Goal: Task Accomplishment & Management: Manage account settings

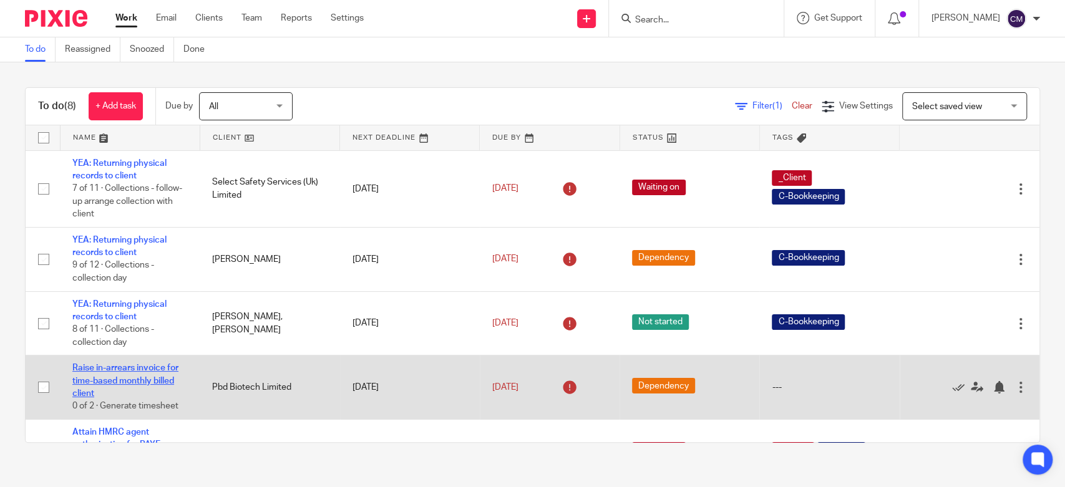
scroll to position [248, 0]
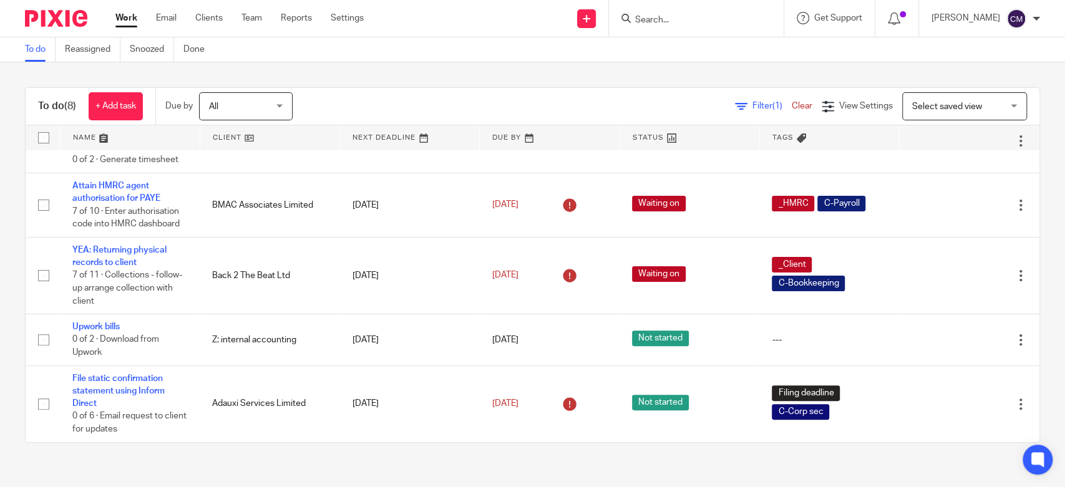
click at [381, 65] on div "To do (8) + Add task Due by All All Today Tomorrow This week Next week This mon…" at bounding box center [532, 264] width 1065 height 405
click at [503, 97] on div "Filter (1) Clear View Settings View Settings (1) Filters Clear Save Manage save…" at bounding box center [676, 106] width 725 height 28
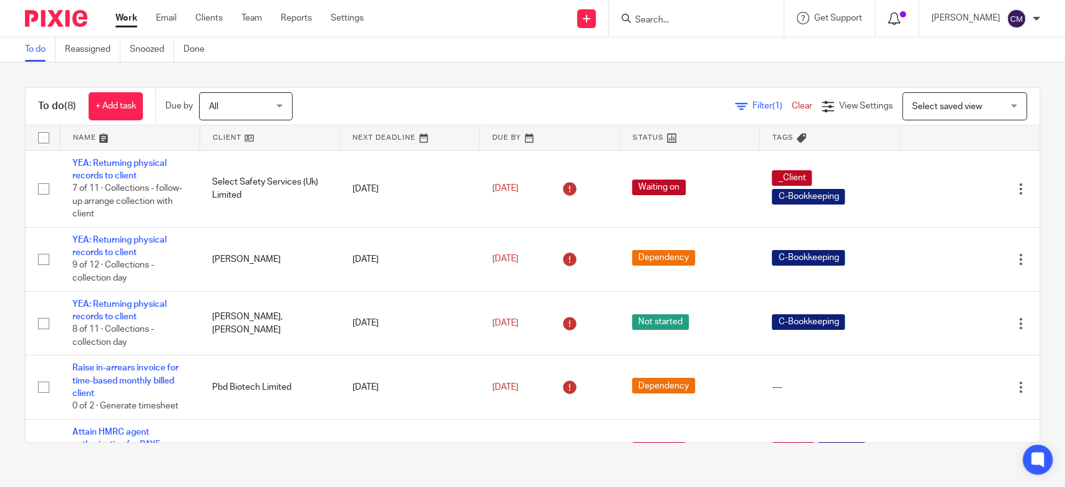
click at [899, 24] on icon at bounding box center [893, 18] width 12 height 12
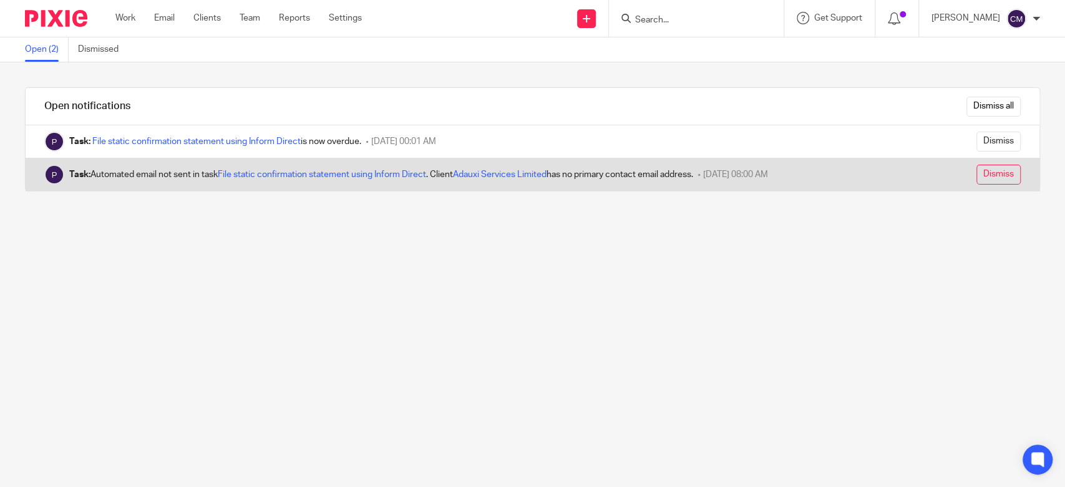
click at [976, 172] on input "Dismiss" at bounding box center [998, 175] width 44 height 20
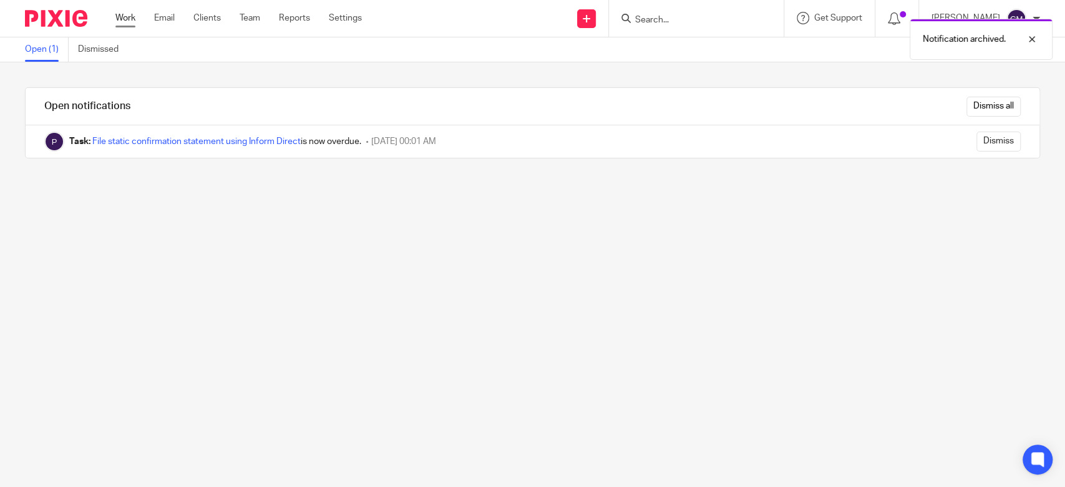
click at [130, 16] on link "Work" at bounding box center [125, 18] width 20 height 12
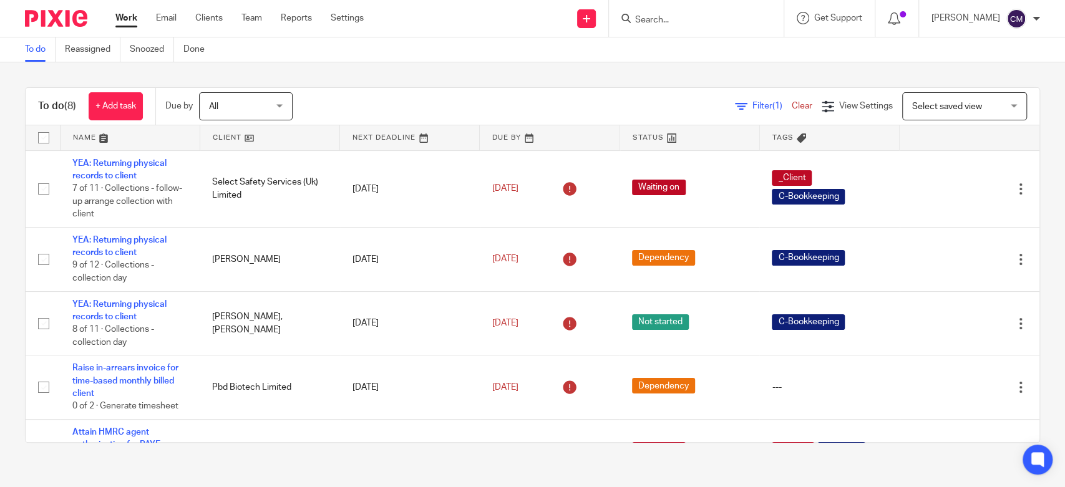
click at [553, 66] on div "To do (8) + Add task Due by All All Today Tomorrow This week Next week This mon…" at bounding box center [532, 264] width 1065 height 405
click at [1037, 20] on div at bounding box center [1035, 18] width 7 height 7
click at [901, 54] on div "To do Reassigned Snoozed Done" at bounding box center [532, 49] width 1065 height 25
click at [682, 22] on input "Search" at bounding box center [690, 20] width 112 height 11
type input "l"
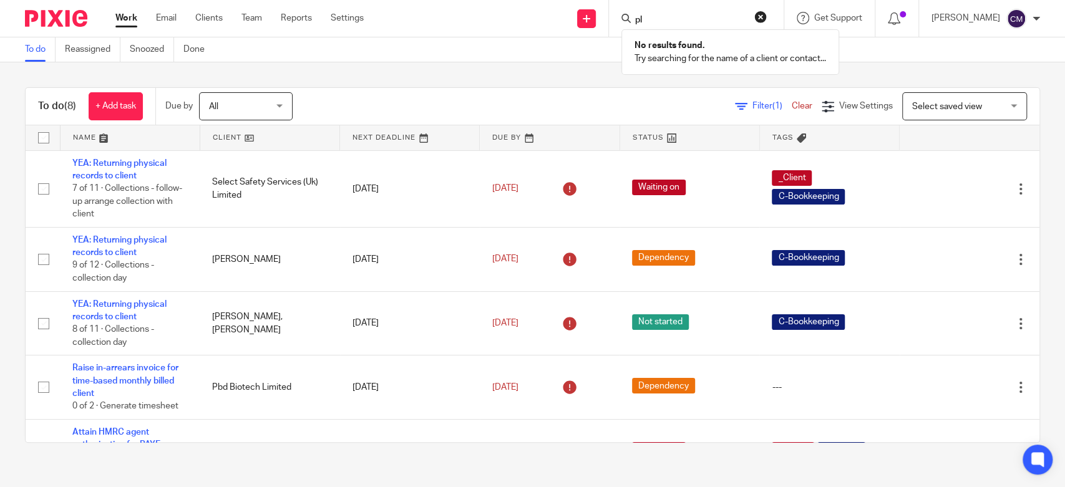
type input "p"
click at [134, 23] on link "Work" at bounding box center [126, 18] width 22 height 12
click at [659, 19] on input "Search" at bounding box center [690, 20] width 112 height 11
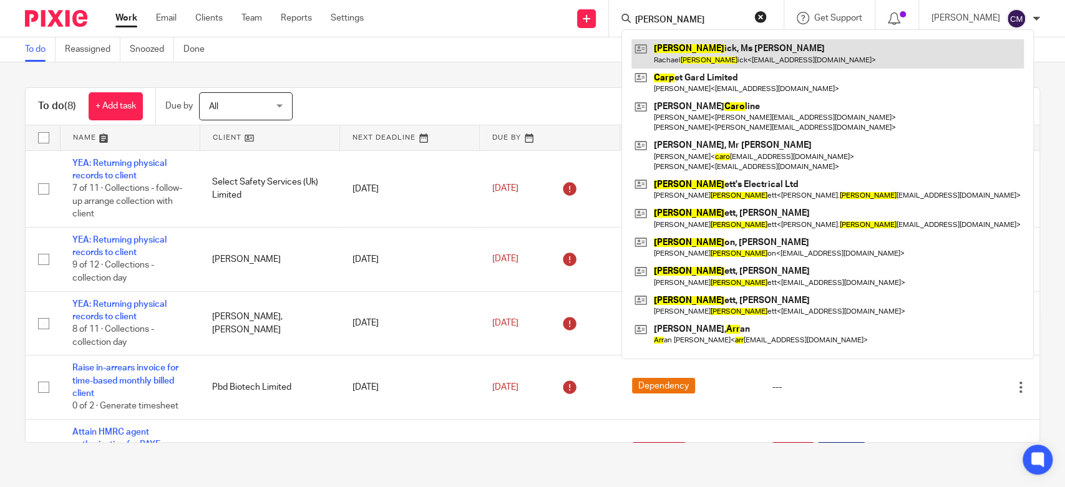
type input "[PERSON_NAME]"
click at [668, 58] on link at bounding box center [827, 53] width 392 height 29
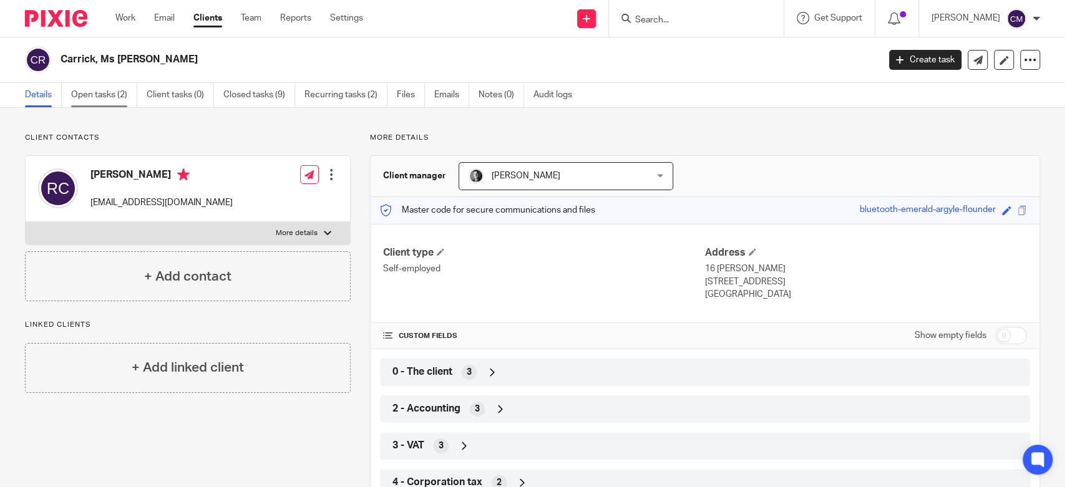
click at [116, 99] on link "Open tasks (2)" at bounding box center [104, 95] width 66 height 24
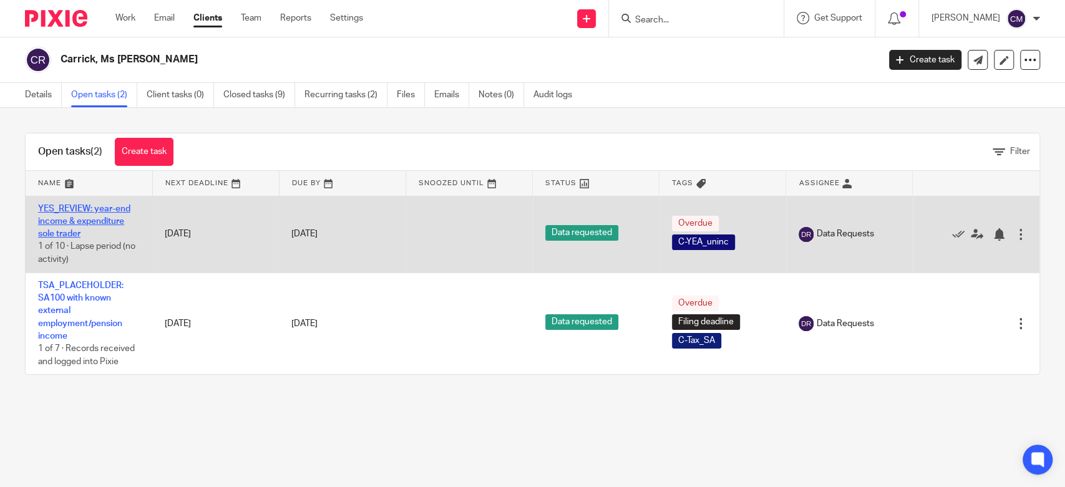
drag, startPoint x: 108, startPoint y: 215, endPoint x: 105, endPoint y: 222, distance: 7.5
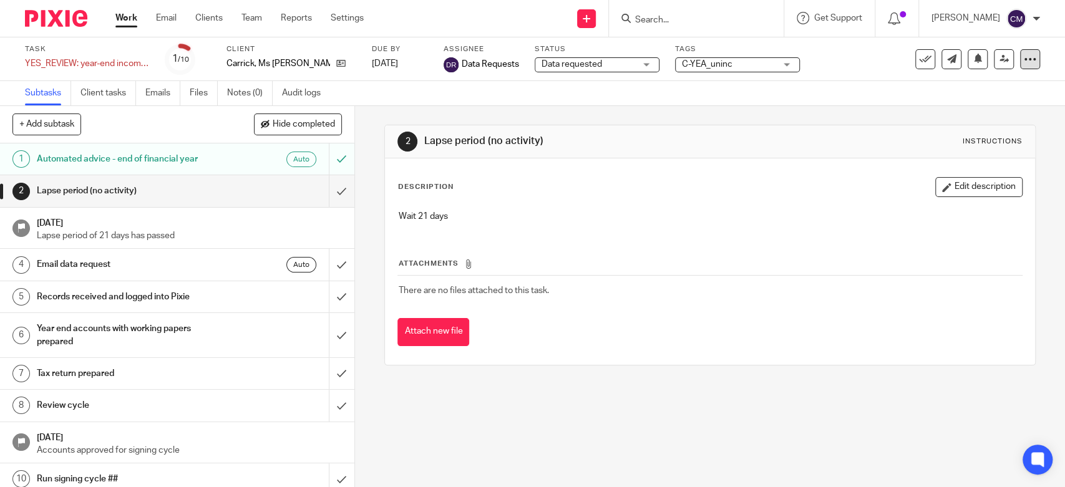
click at [1023, 60] on icon at bounding box center [1029, 59] width 12 height 12
click at [957, 110] on link "Advanced task editor" at bounding box center [980, 109] width 82 height 9
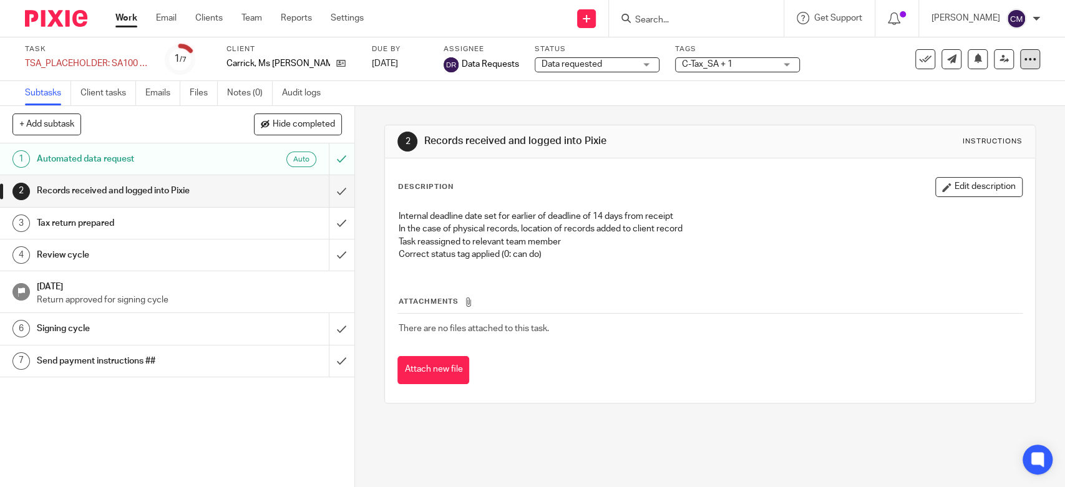
click at [1023, 53] on icon at bounding box center [1029, 59] width 12 height 12
click at [953, 109] on link "Advanced task editor" at bounding box center [980, 109] width 82 height 9
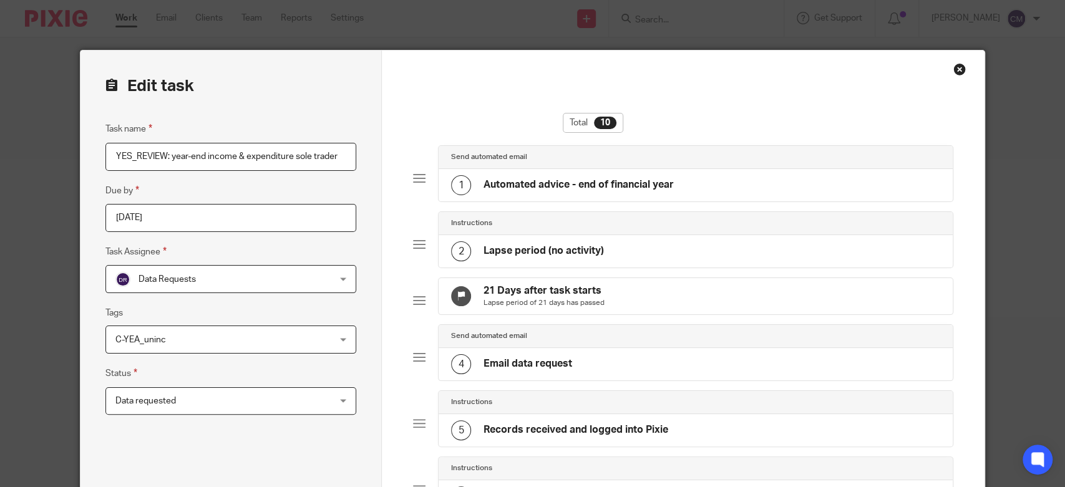
click at [687, 243] on div "2 Lapse period (no activity)" at bounding box center [695, 251] width 514 height 32
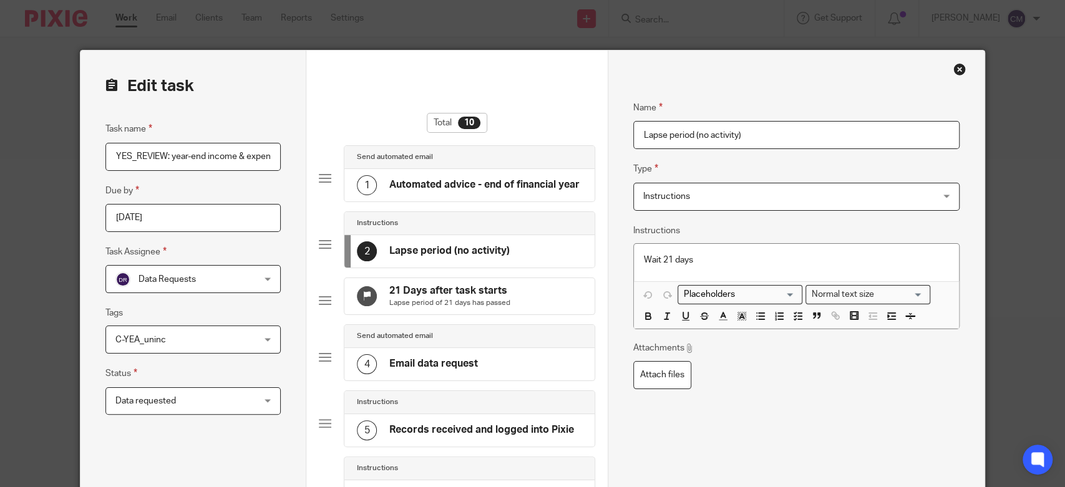
scroll to position [69, 0]
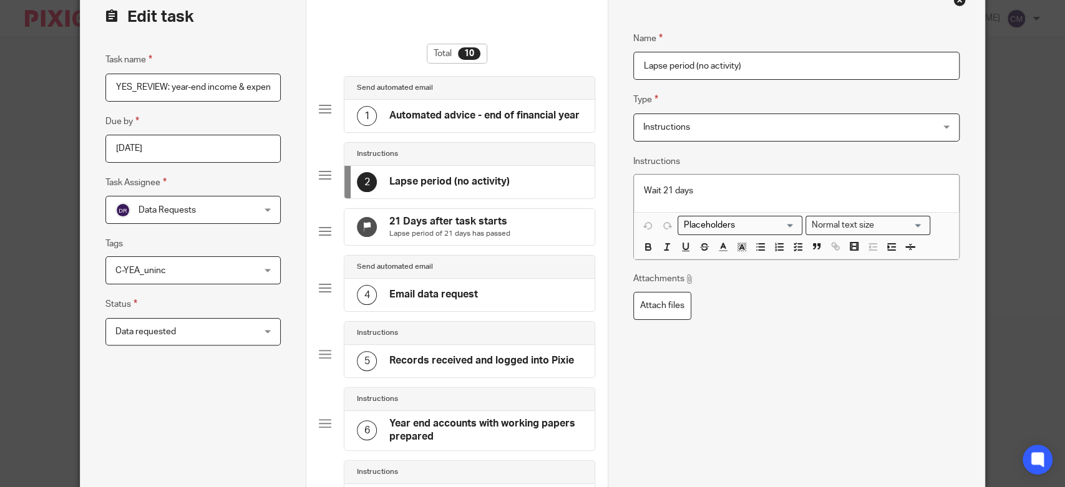
click at [543, 272] on div "Send automated email" at bounding box center [469, 267] width 225 height 10
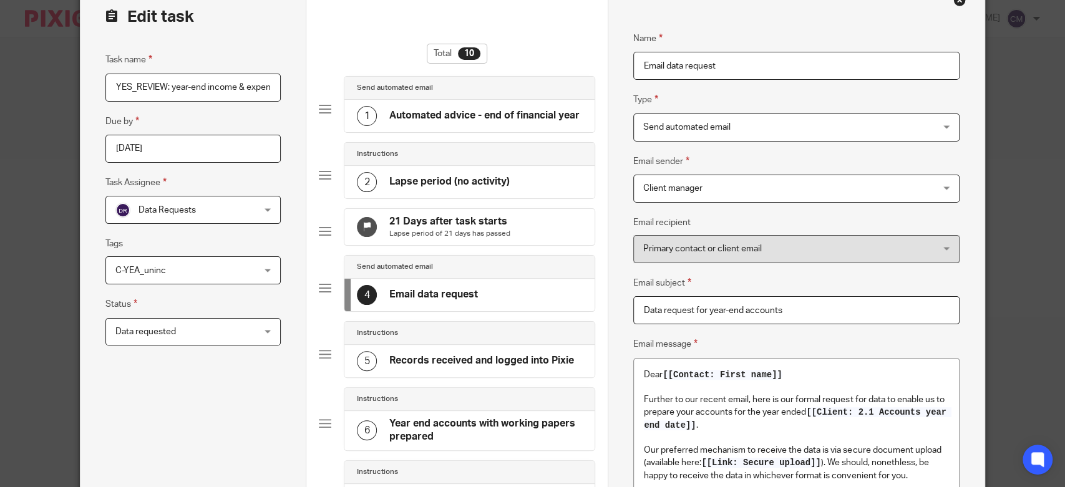
click at [715, 135] on span "Send automated email" at bounding box center [769, 127] width 253 height 26
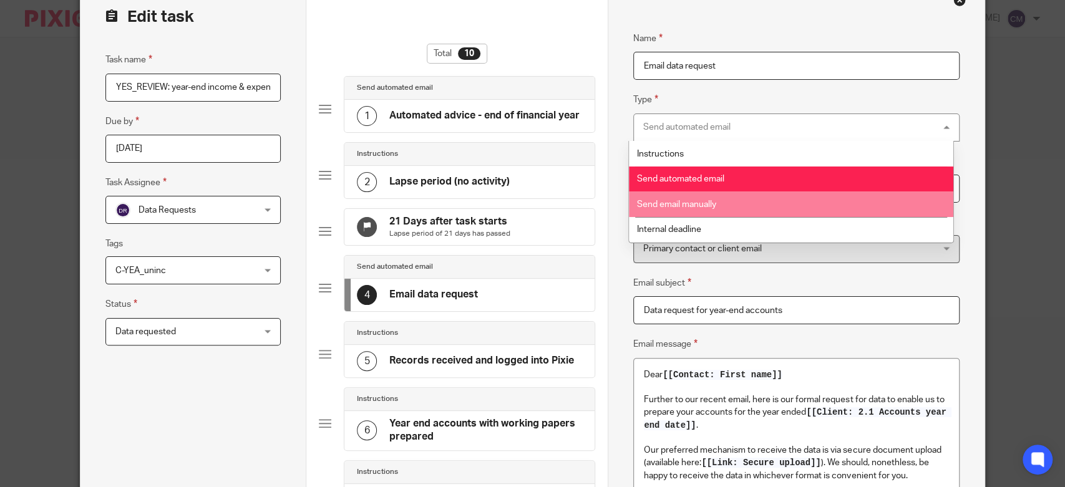
click at [727, 203] on li "Send email manually" at bounding box center [791, 204] width 325 height 26
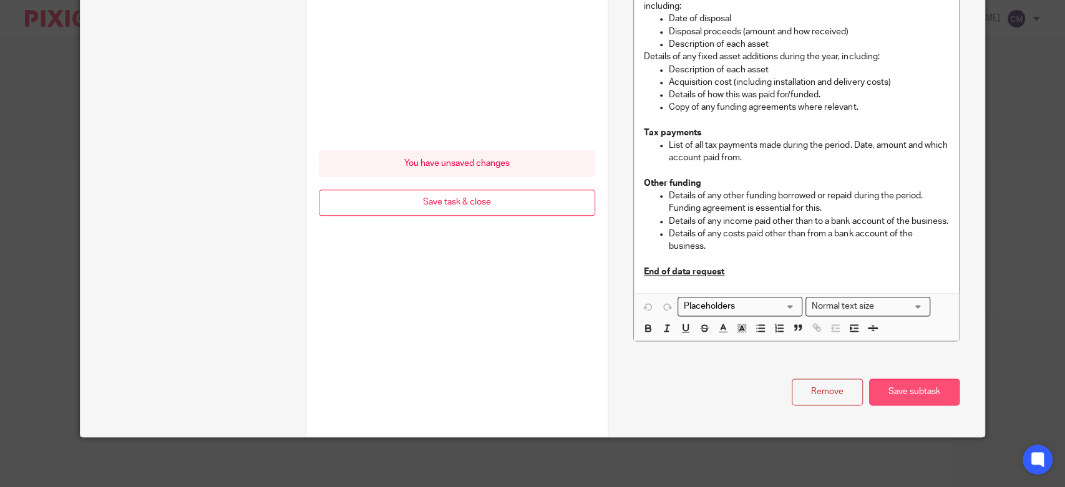
click at [928, 390] on button "Save subtask" at bounding box center [914, 392] width 90 height 27
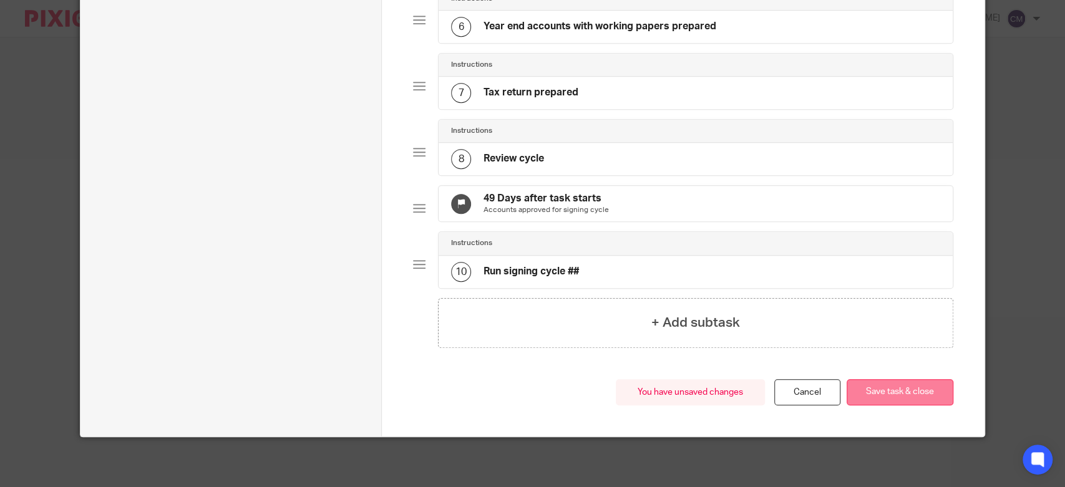
click at [890, 387] on button "Save task & close" at bounding box center [899, 392] width 107 height 27
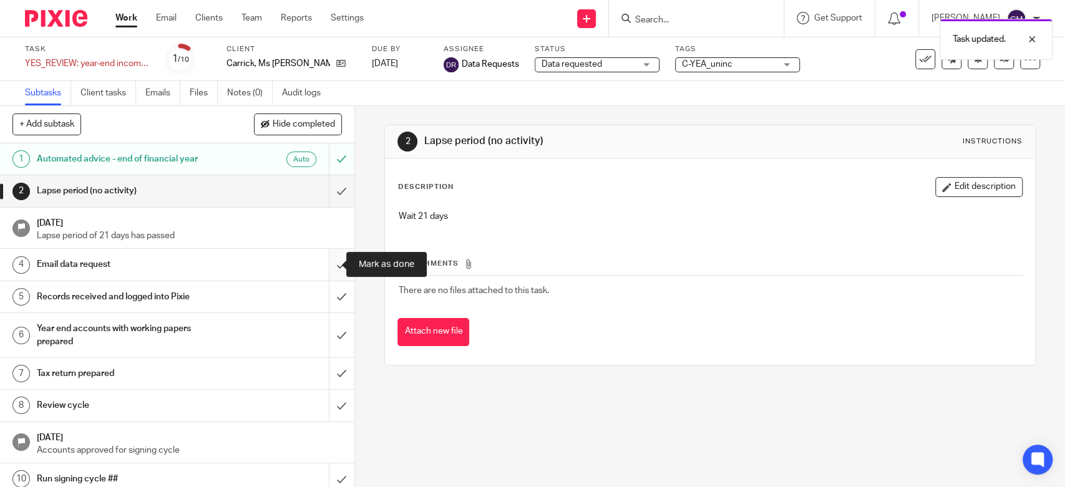
click at [334, 261] on input "submit" at bounding box center [177, 264] width 354 height 31
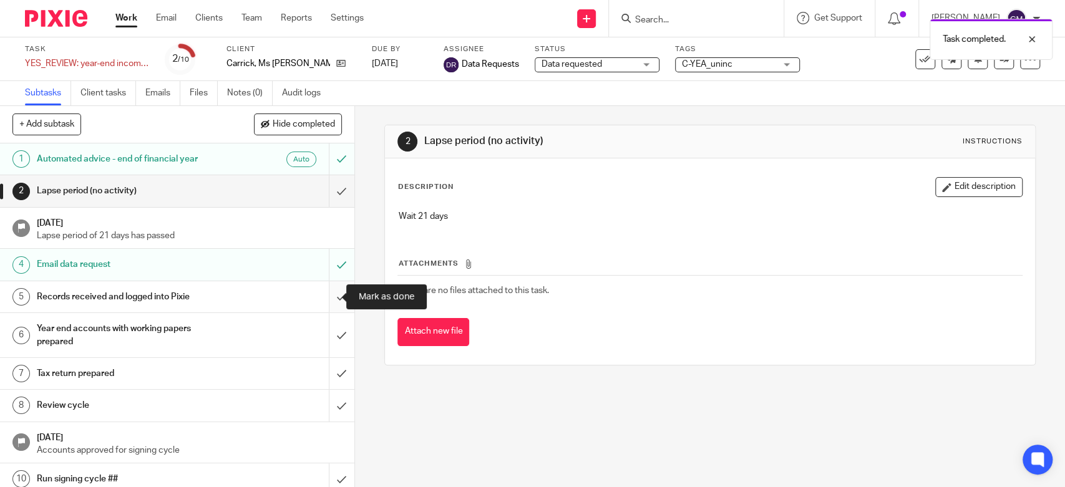
click at [330, 293] on input "submit" at bounding box center [177, 296] width 354 height 31
click at [165, 298] on h1 "Records received and logged into Pixie" at bounding box center [130, 296] width 186 height 19
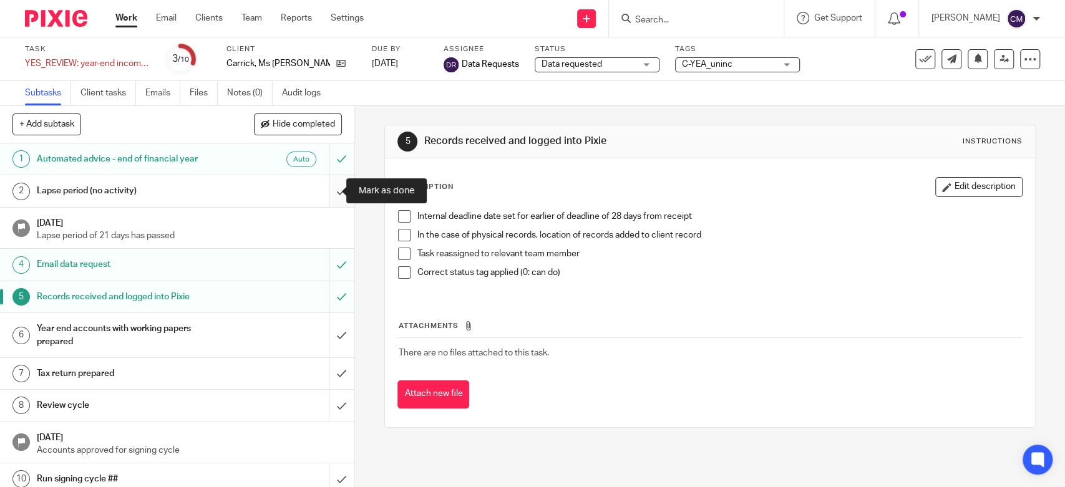
click at [335, 187] on input "submit" at bounding box center [177, 190] width 354 height 31
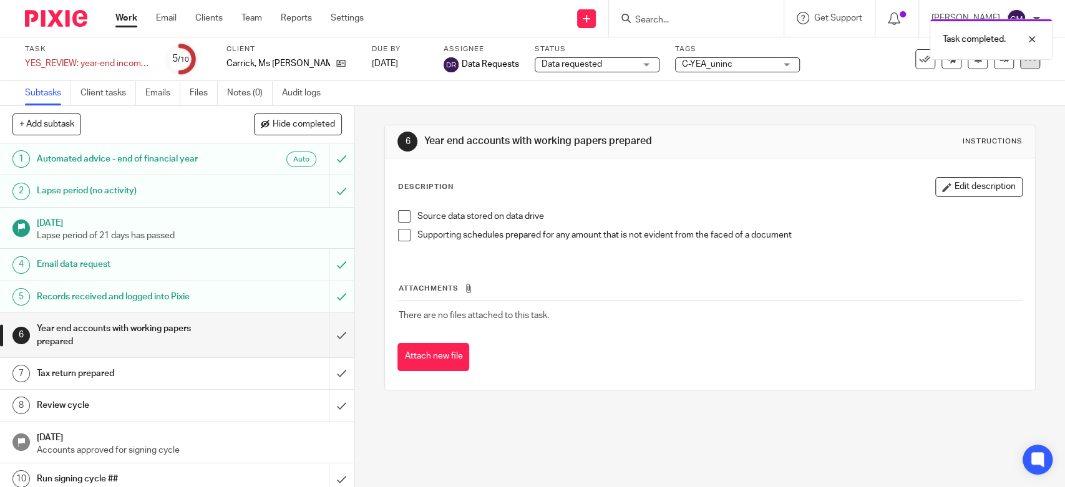
click at [1023, 62] on icon at bounding box center [1029, 59] width 12 height 12
click at [940, 105] on link "Advanced task editor" at bounding box center [980, 109] width 82 height 9
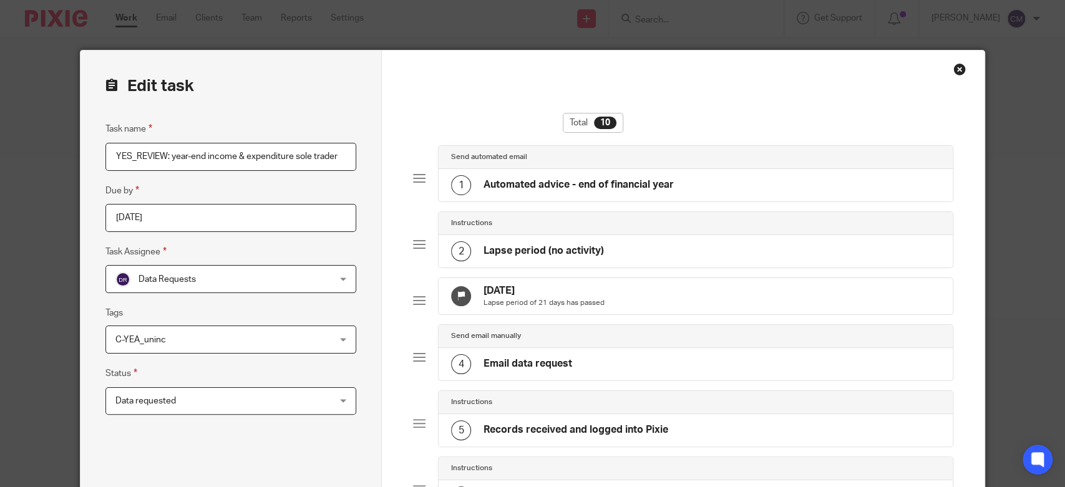
scroll to position [415, 0]
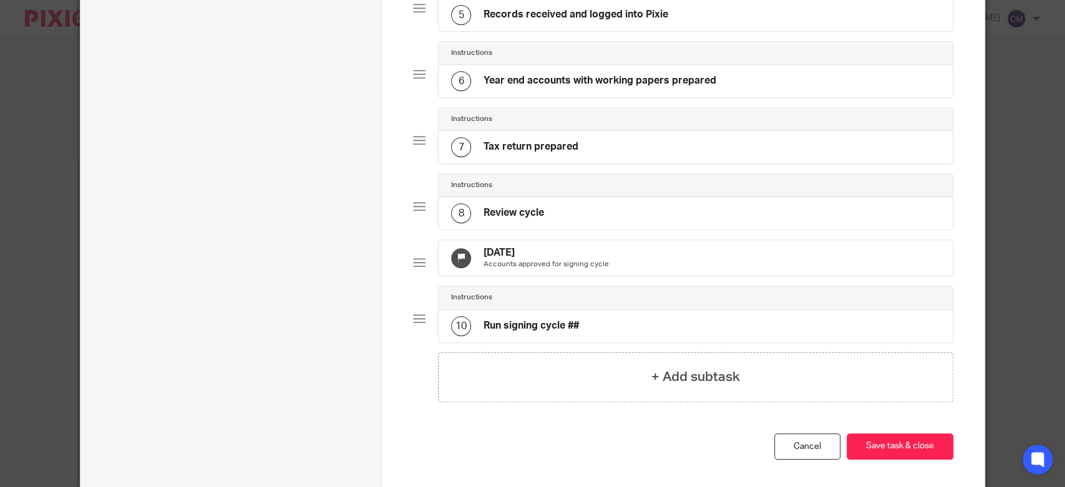
click at [549, 256] on h4 "16 May 2025" at bounding box center [545, 252] width 125 height 13
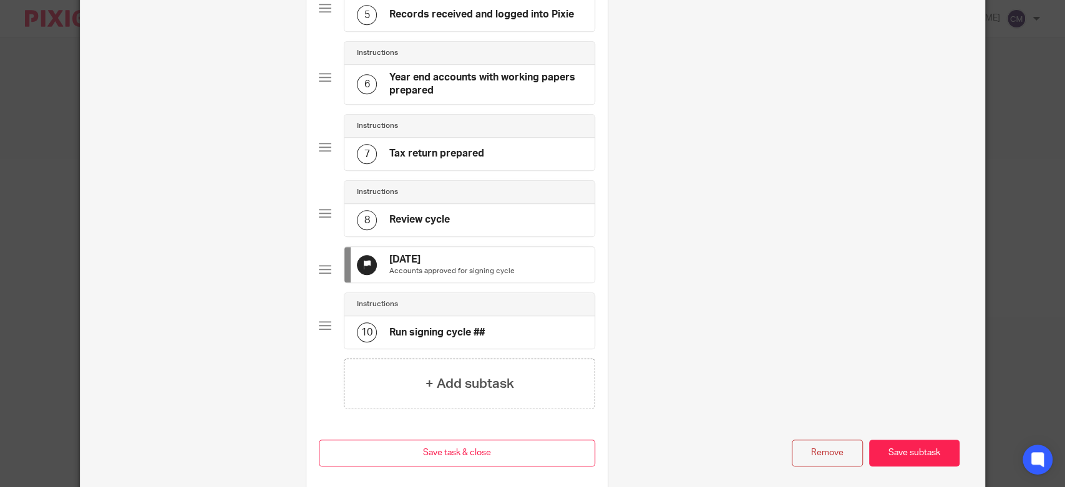
scroll to position [0, 0]
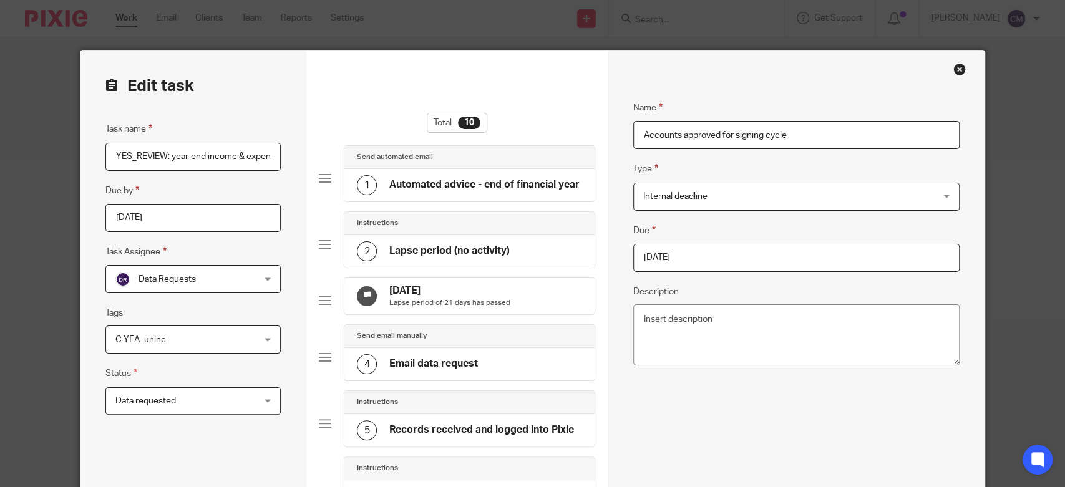
click at [761, 249] on body "Work Email Clients Team Reports Settings Work Email Clients Team Reports Settin…" at bounding box center [532, 243] width 1065 height 487
click at [744, 261] on input "Due" at bounding box center [796, 258] width 326 height 28
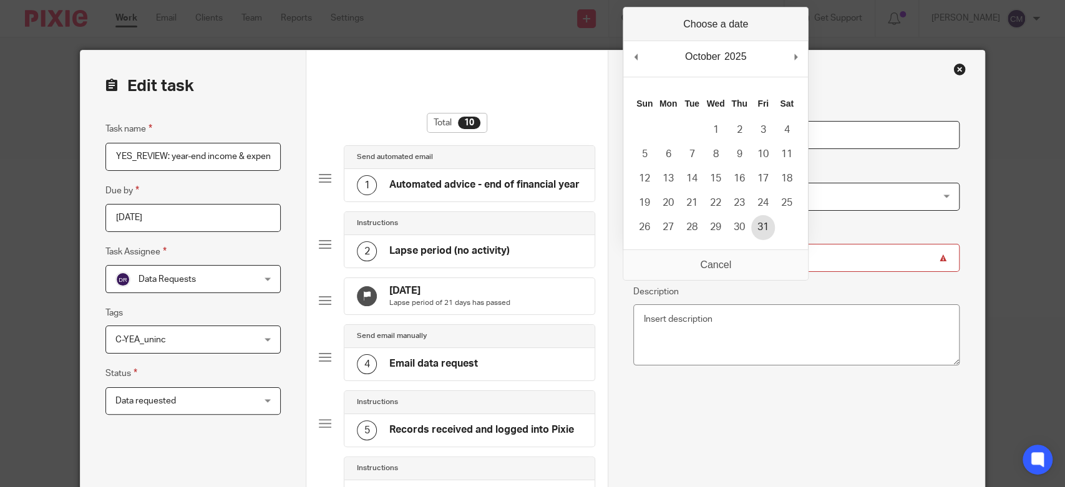
type input "2025-10-31"
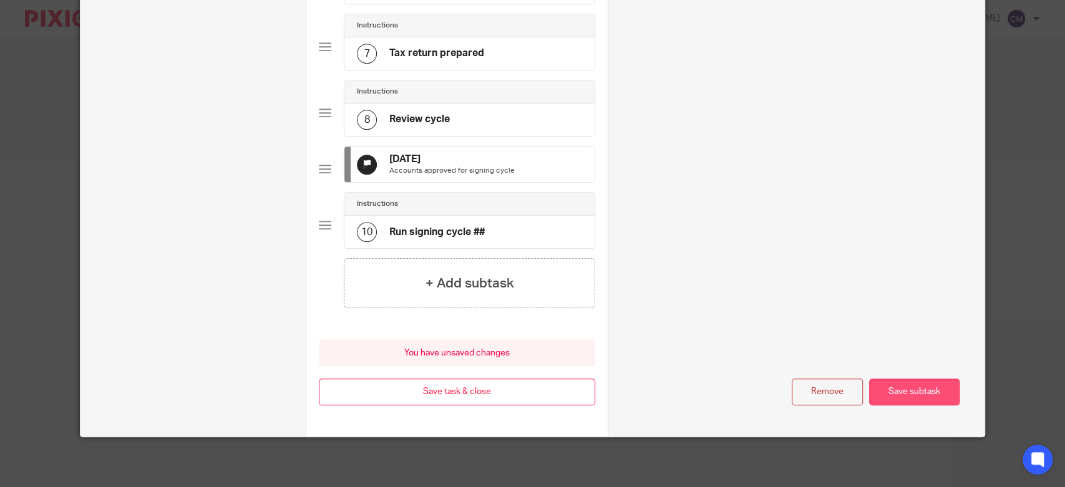
click at [888, 394] on button "Save subtask" at bounding box center [914, 392] width 90 height 27
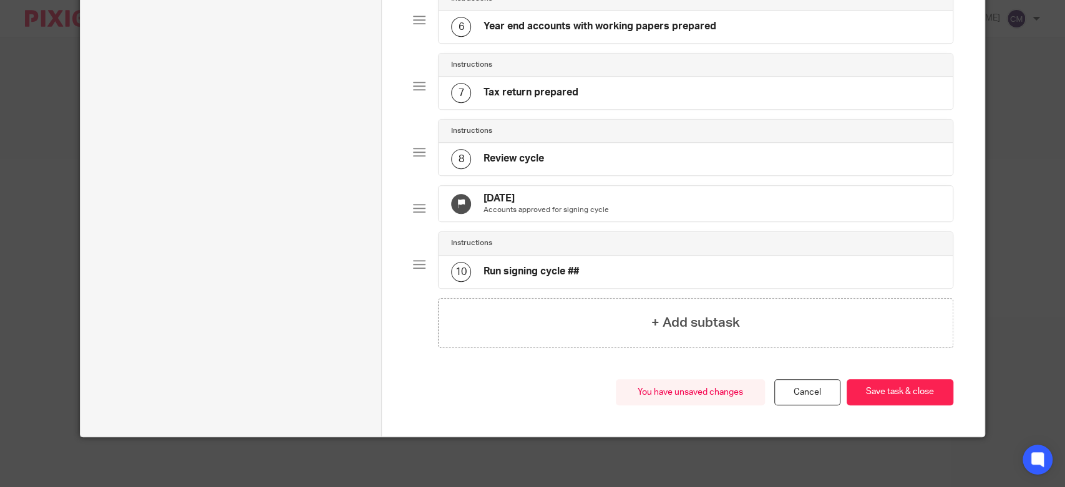
scroll to position [488, 0]
click at [888, 394] on button "Save task & close" at bounding box center [899, 392] width 107 height 27
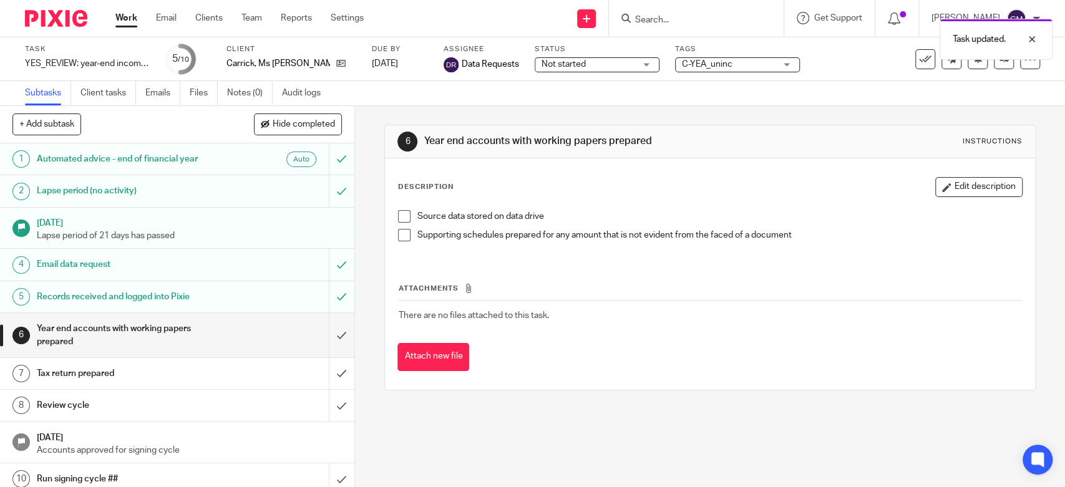
scroll to position [7, 0]
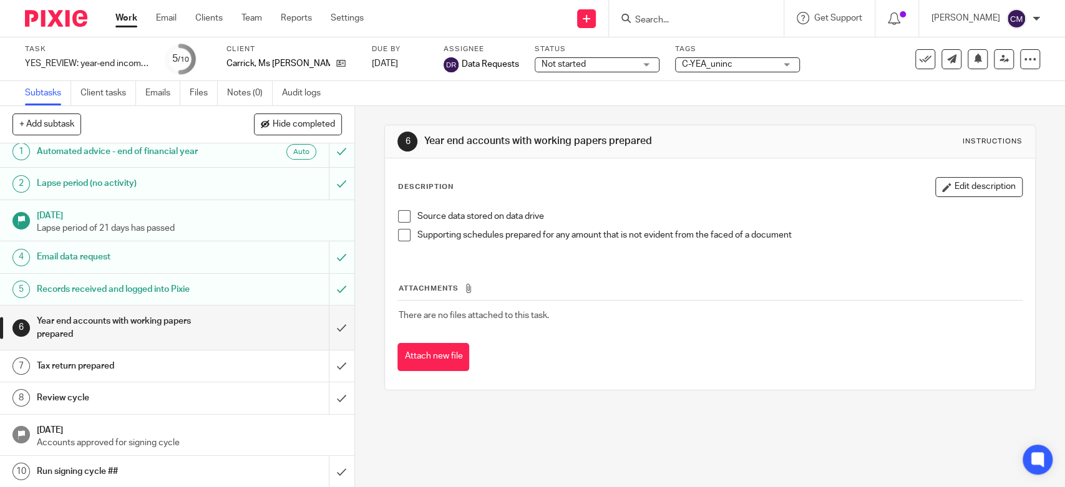
click at [118, 465] on h1 "Run signing cycle ##" at bounding box center [130, 471] width 186 height 19
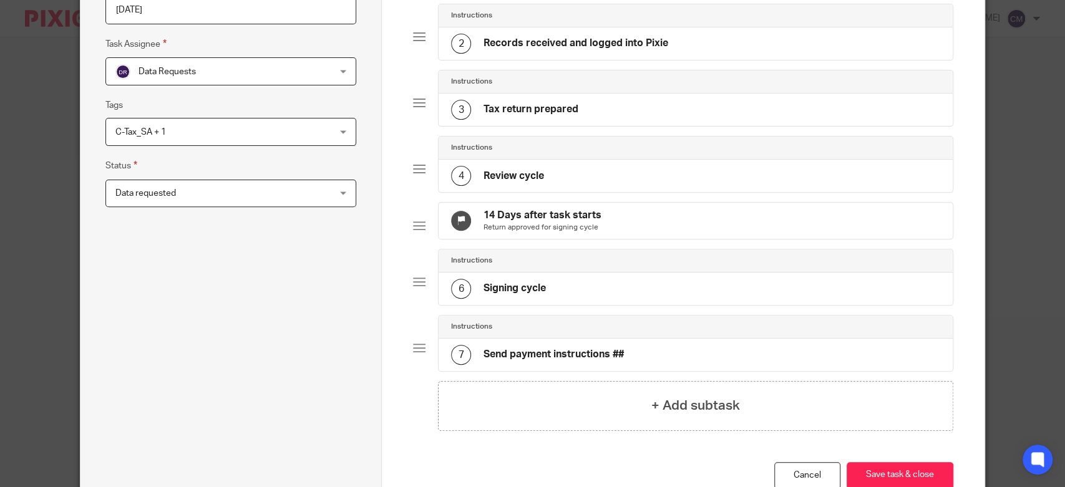
scroll to position [277, 0]
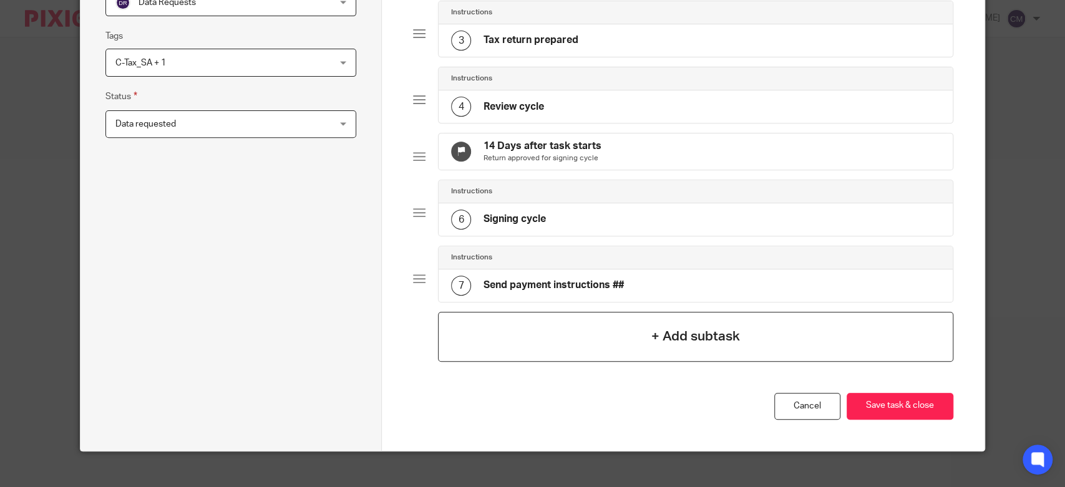
click at [536, 362] on div "+ Add subtask" at bounding box center [695, 337] width 515 height 50
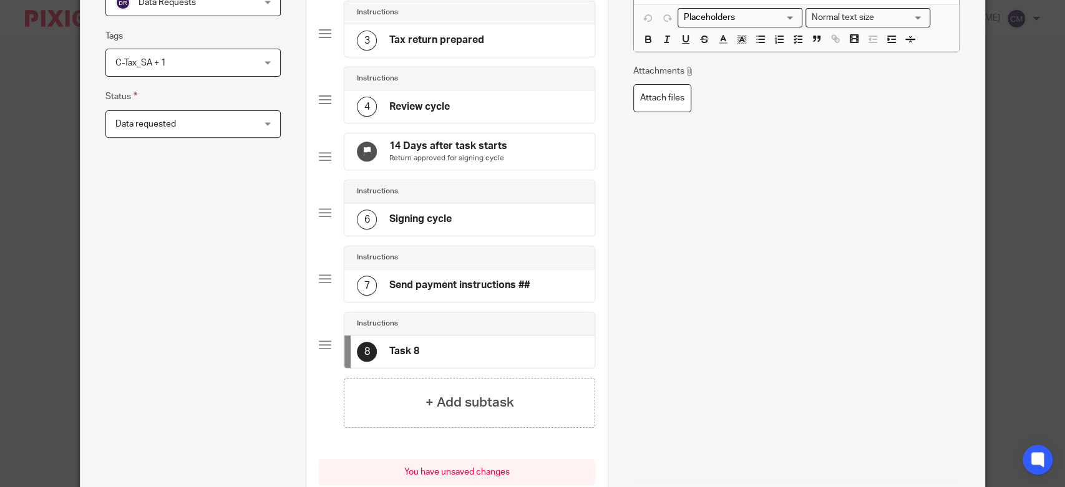
scroll to position [0, 0]
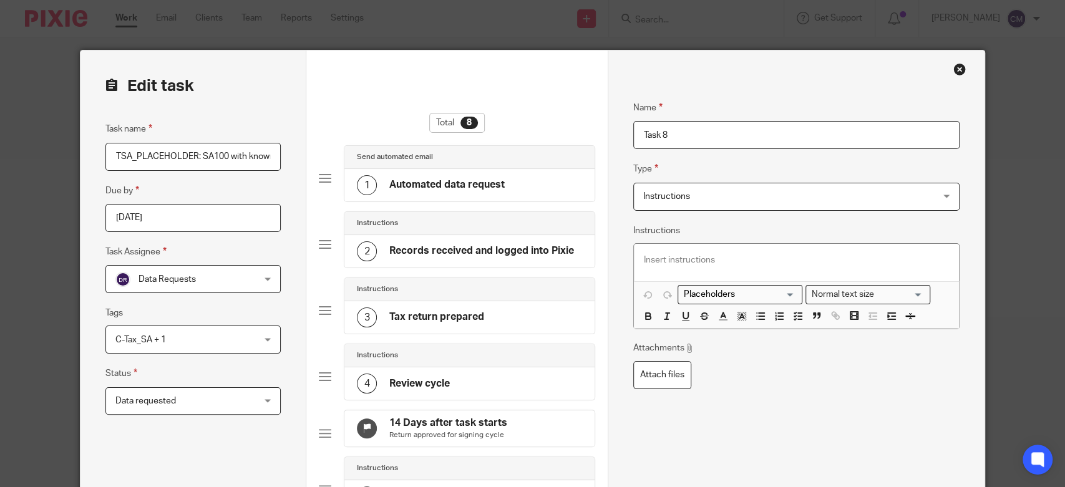
drag, startPoint x: 572, startPoint y: 145, endPoint x: 556, endPoint y: 142, distance: 16.4
click at [556, 142] on form "Edit task Task name TSA_PLACEHOLDER: SA100 with known external employment/pensi…" at bounding box center [532, 442] width 904 height 782
type input "Finish by"
click at [643, 201] on span "Instructions" at bounding box center [769, 196] width 253 height 26
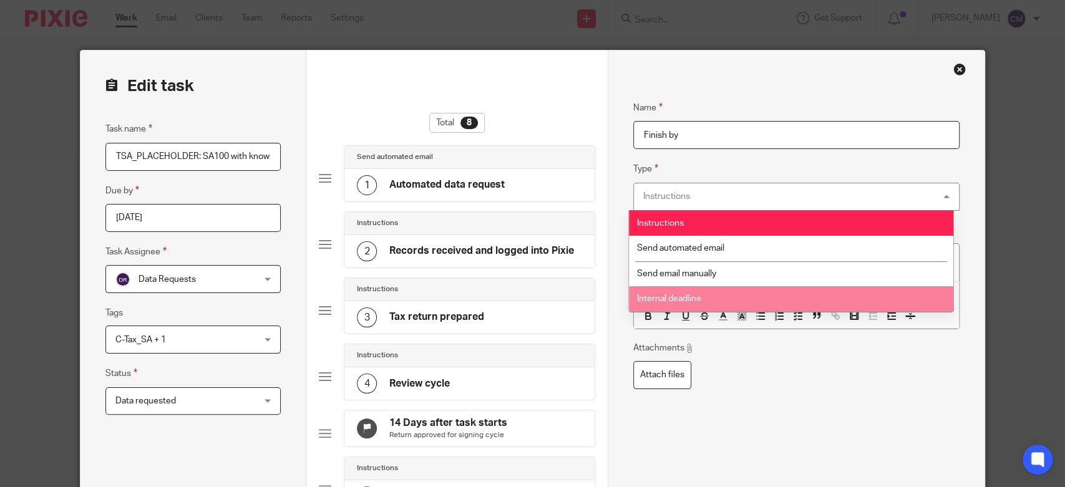
click at [661, 302] on span "Internal deadline" at bounding box center [669, 298] width 64 height 9
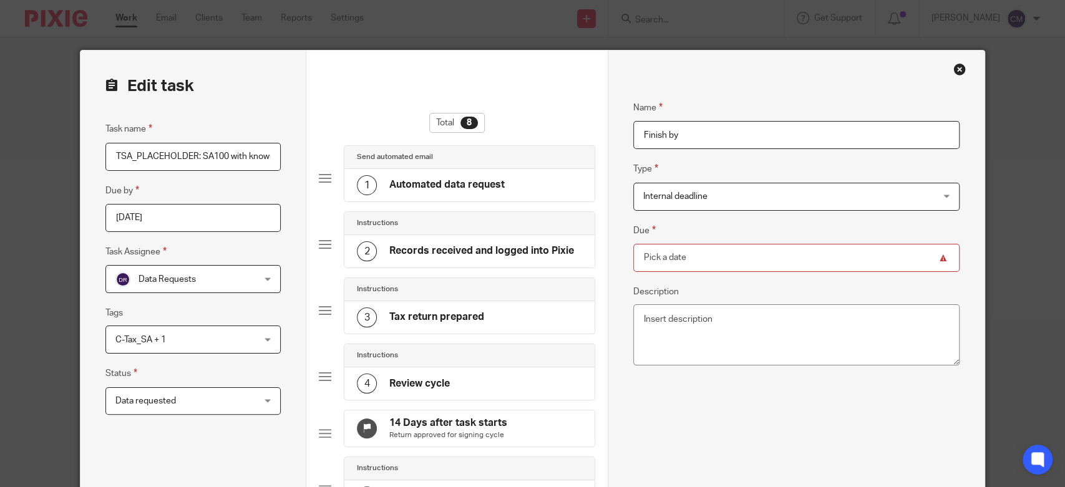
click at [690, 250] on input "Due" at bounding box center [796, 258] width 326 height 28
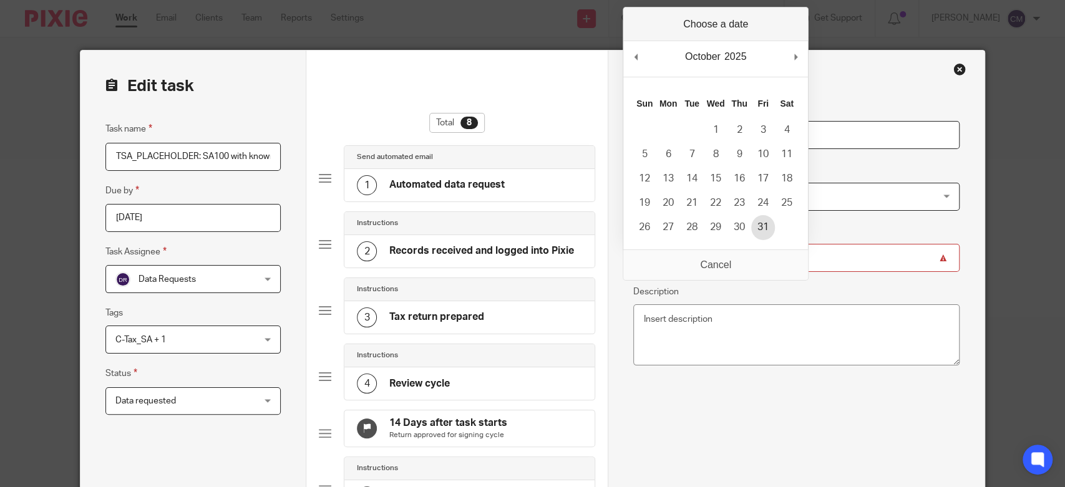
type input "2025-10-31"
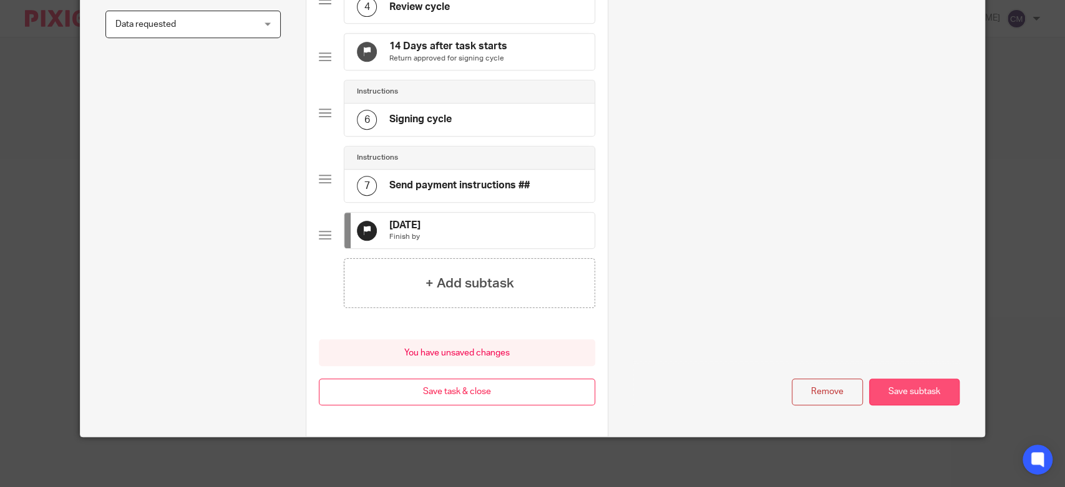
click at [917, 398] on button "Save subtask" at bounding box center [914, 392] width 90 height 27
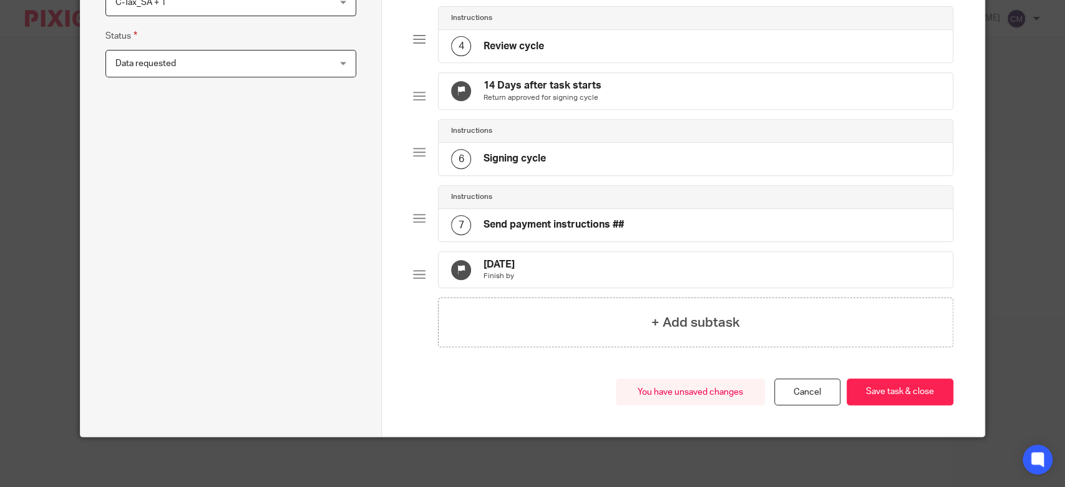
click at [917, 398] on button "Save task & close" at bounding box center [899, 392] width 107 height 27
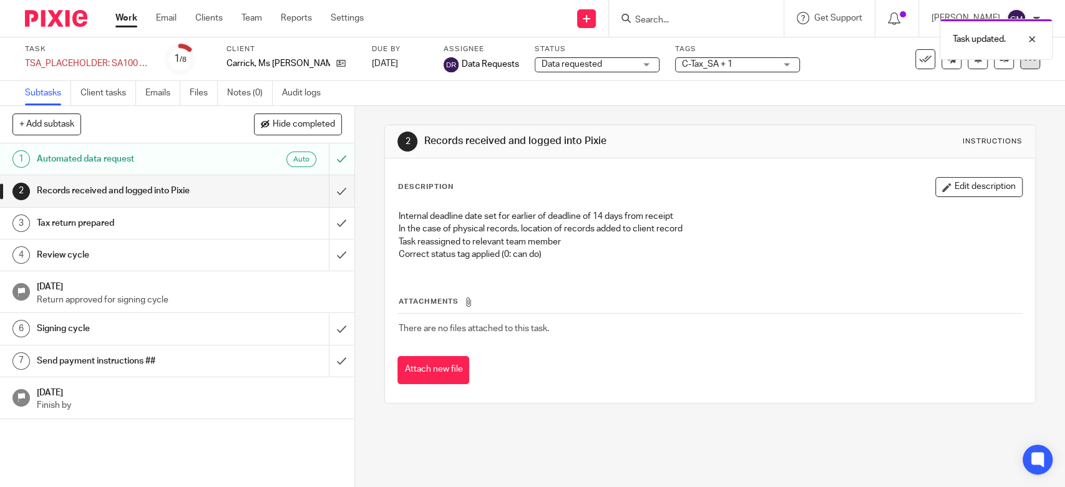
click at [1020, 67] on div at bounding box center [1030, 59] width 20 height 20
click at [972, 109] on link "Advanced task editor" at bounding box center [980, 109] width 82 height 9
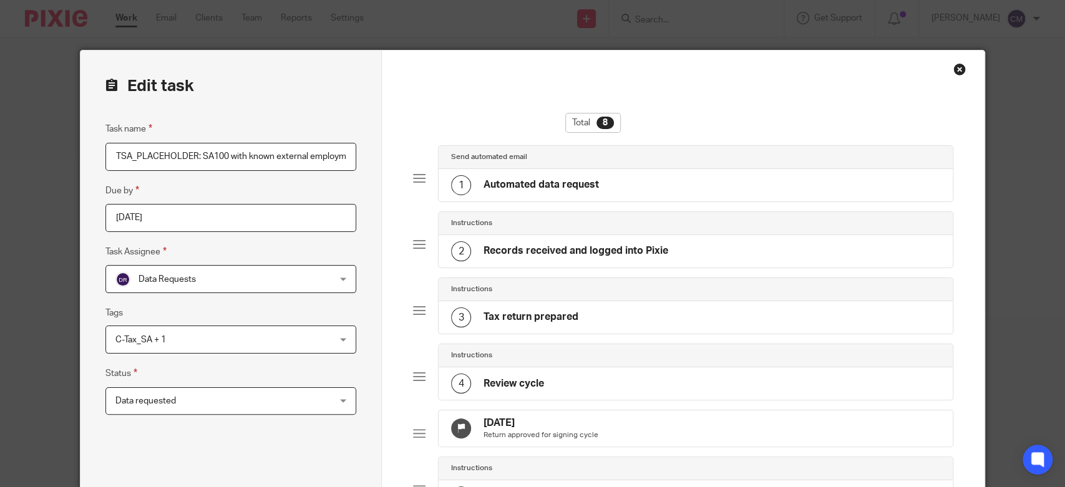
scroll to position [0, 80]
click at [491, 427] on h4 "[DATE]" at bounding box center [540, 423] width 115 height 13
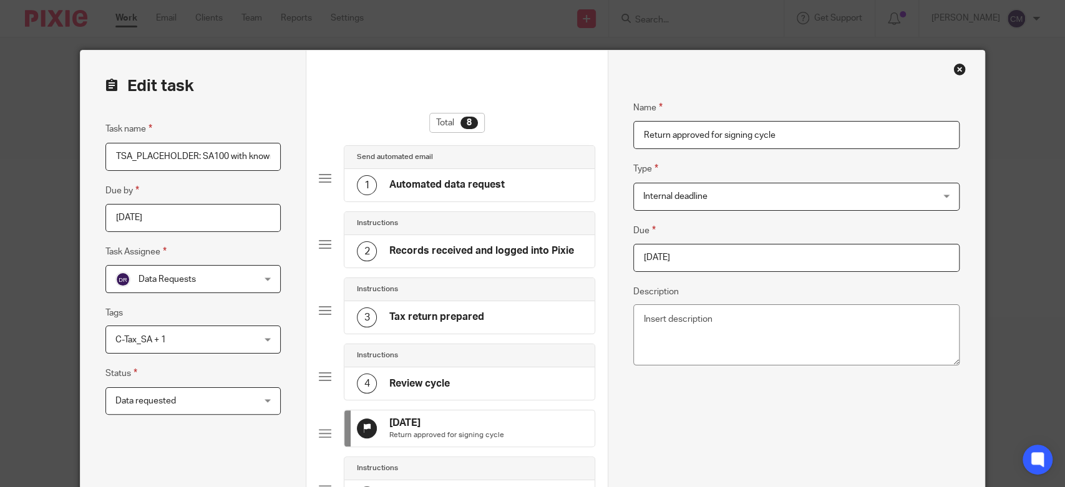
scroll to position [355, 0]
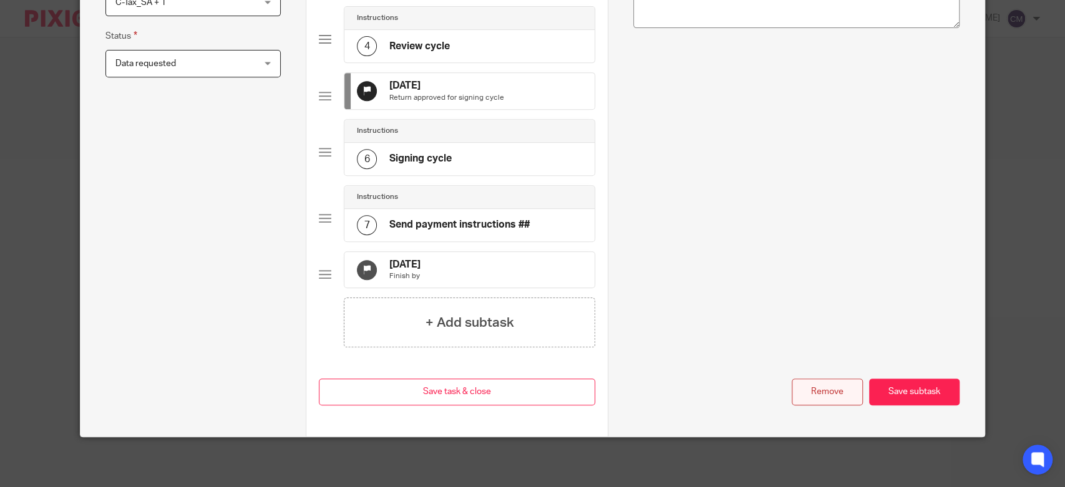
click at [804, 388] on button "Remove" at bounding box center [826, 392] width 71 height 27
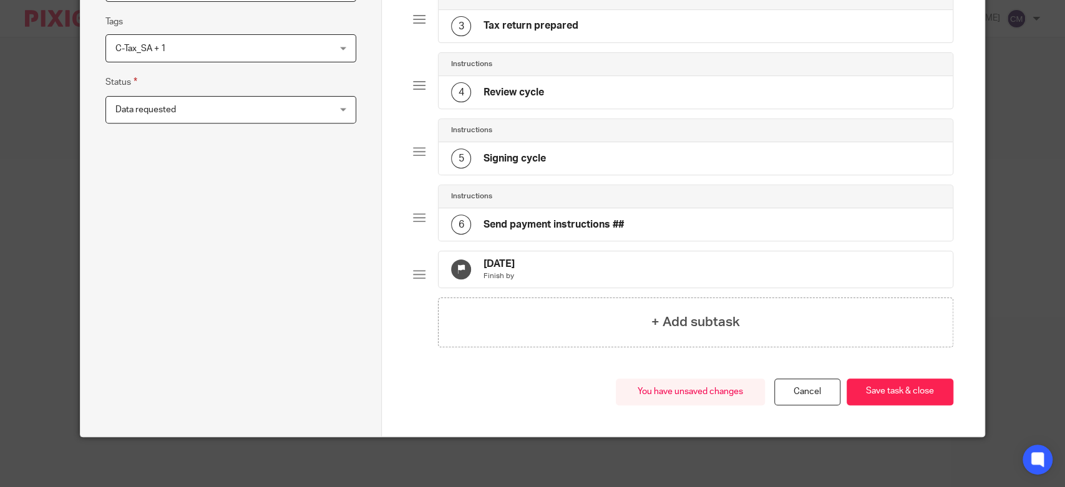
scroll to position [299, 0]
click at [872, 393] on button "Save task & close" at bounding box center [899, 392] width 107 height 27
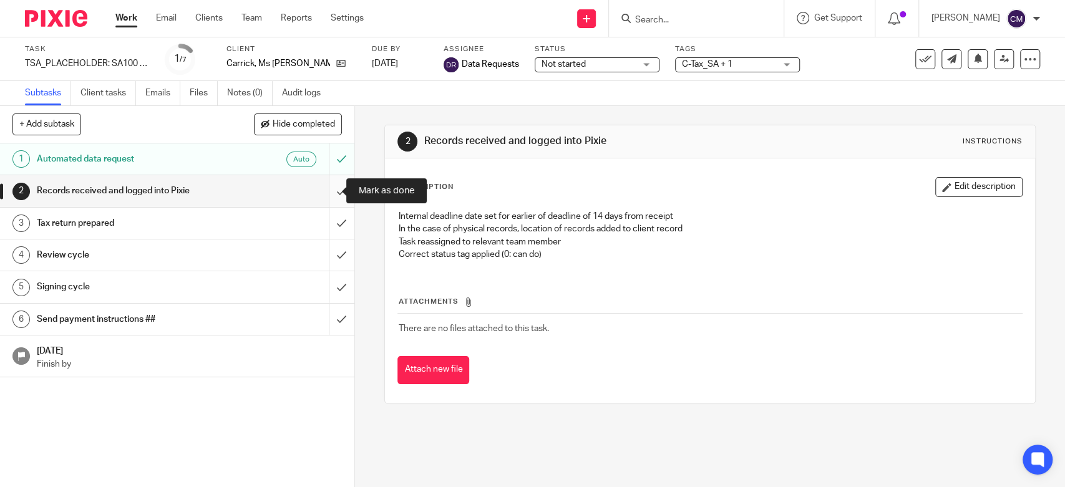
click at [330, 190] on input "submit" at bounding box center [177, 190] width 354 height 31
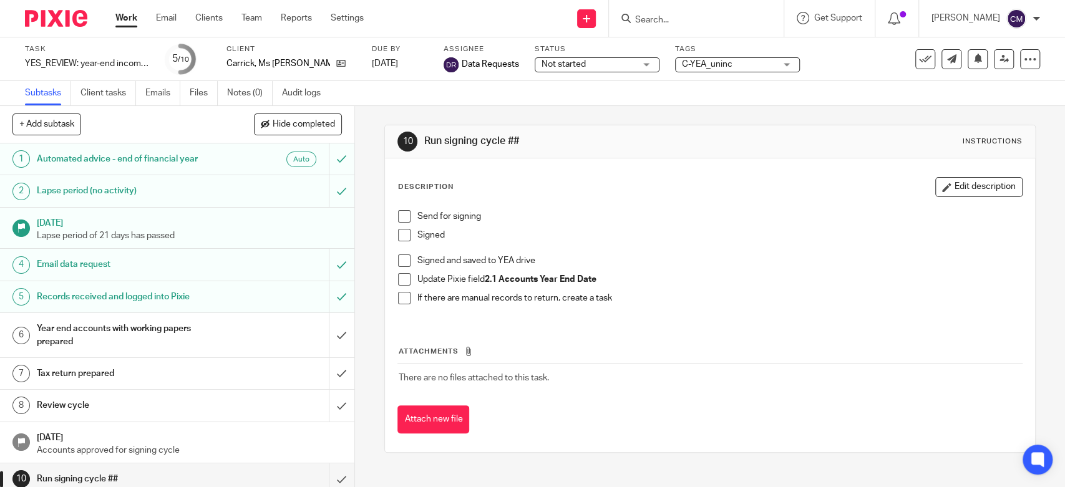
drag, startPoint x: 628, startPoint y: 64, endPoint x: 626, endPoint y: 72, distance: 8.3
click at [627, 64] on span "Not started" at bounding box center [588, 64] width 94 height 13
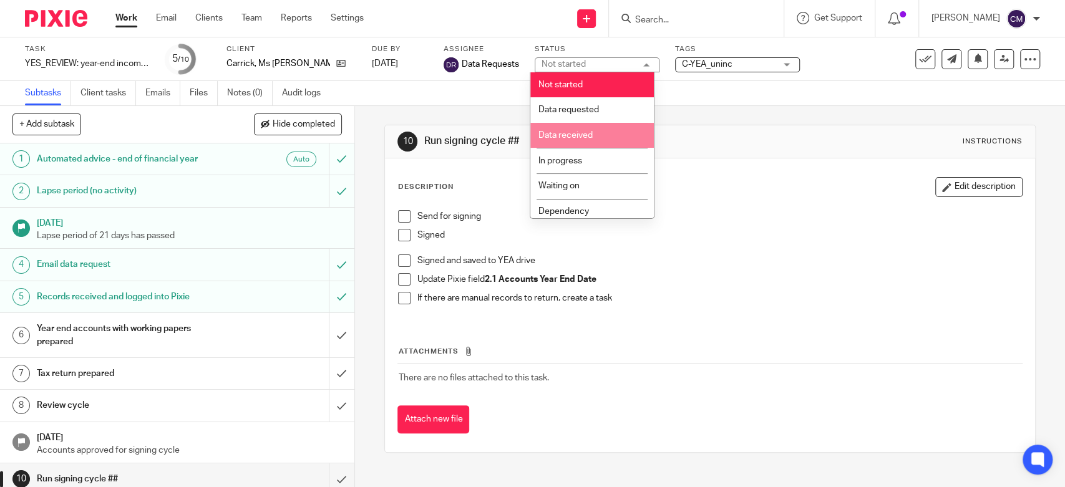
click at [614, 127] on li "Data received" at bounding box center [591, 136] width 123 height 26
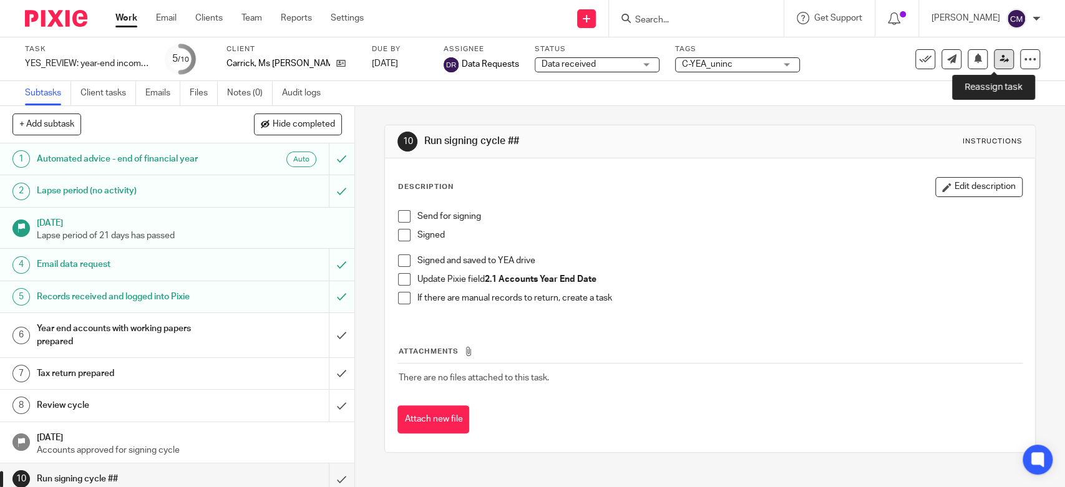
click at [993, 64] on link at bounding box center [1003, 59] width 20 height 20
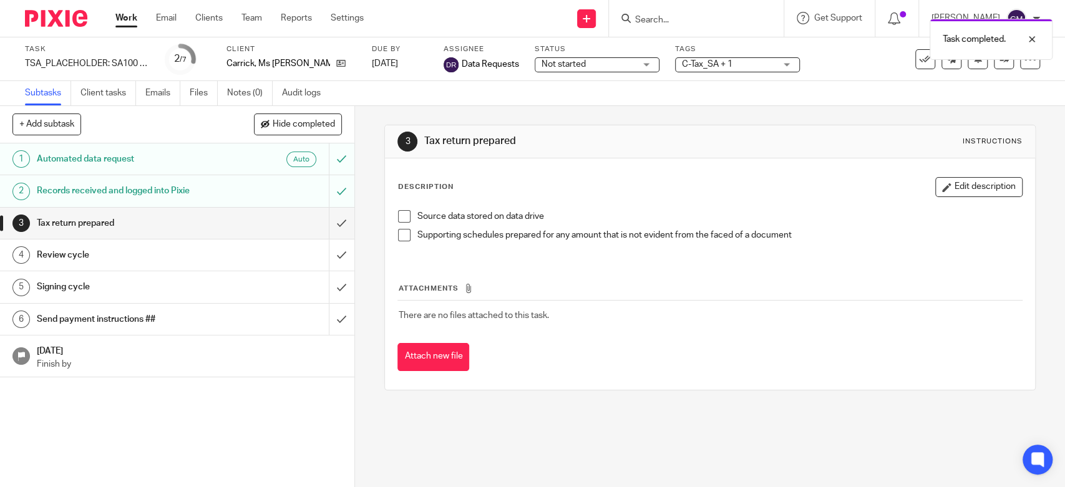
click at [621, 65] on span "Not started" at bounding box center [588, 64] width 94 height 13
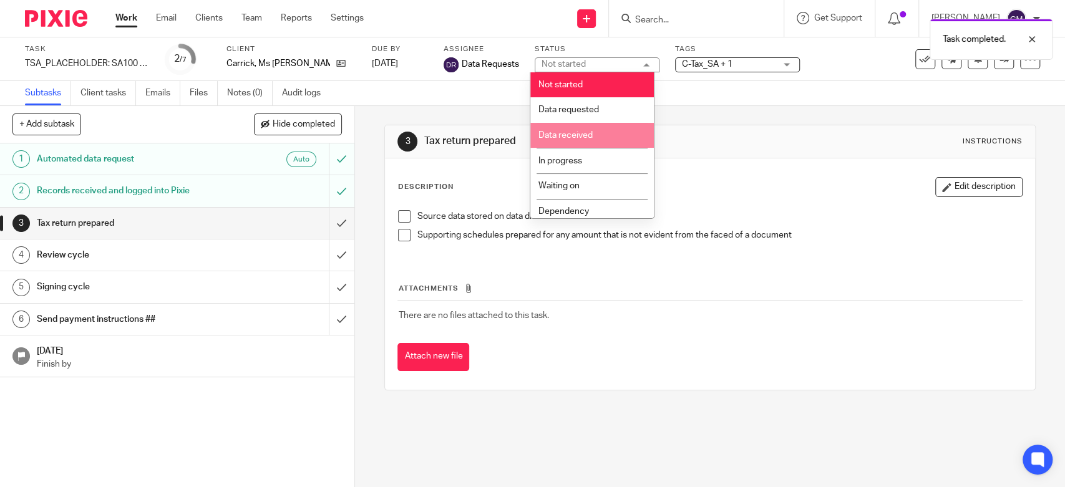
click at [590, 127] on li "Data received" at bounding box center [591, 136] width 123 height 26
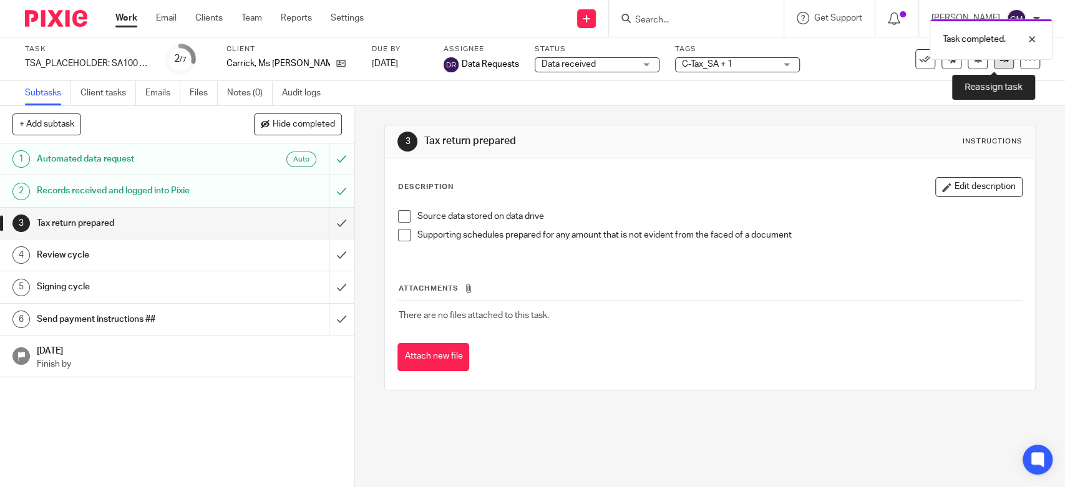
click at [999, 64] on icon at bounding box center [1003, 58] width 9 height 9
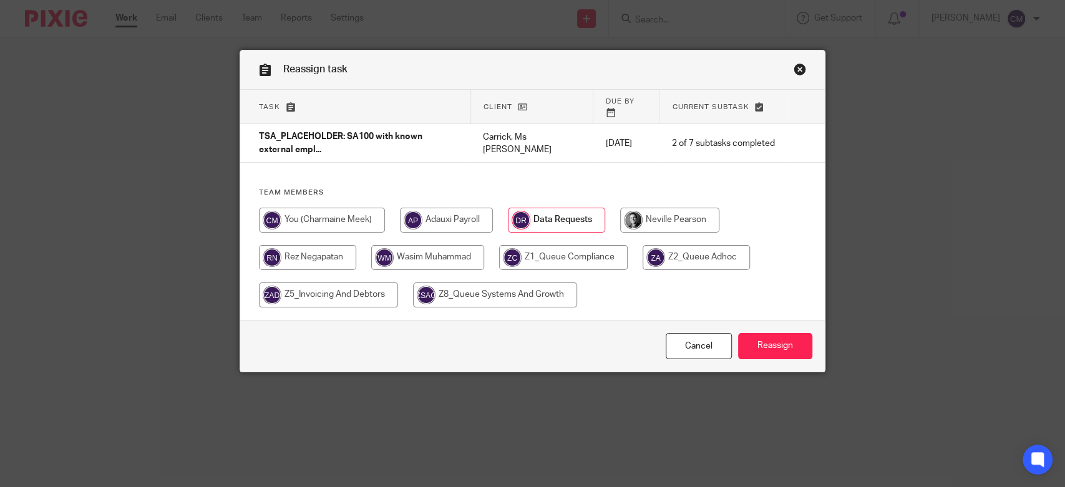
click at [602, 254] on input "radio" at bounding box center [563, 257] width 128 height 25
radio input "true"
click at [750, 335] on input "Reassign" at bounding box center [775, 346] width 74 height 27
click at [561, 247] on input "radio" at bounding box center [563, 257] width 128 height 25
radio input "true"
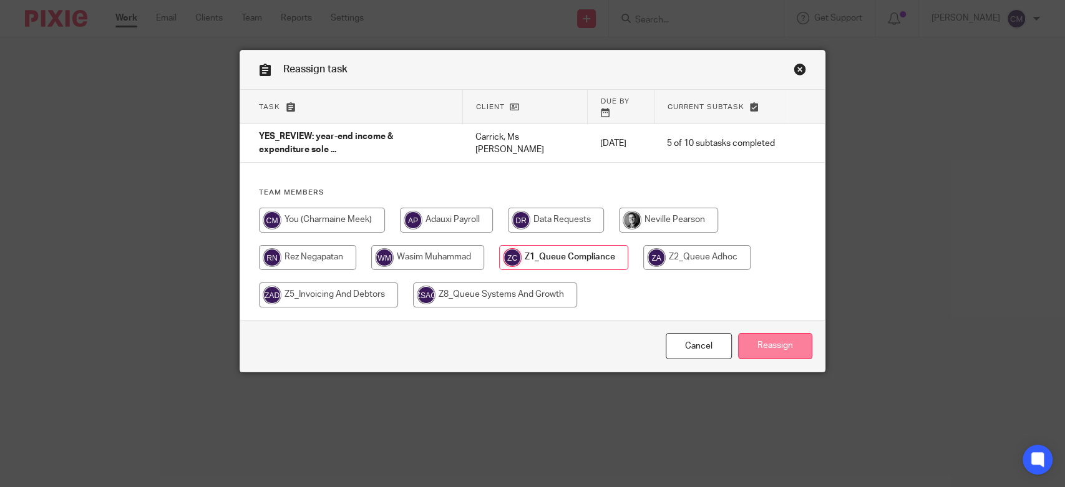
click at [761, 341] on input "Reassign" at bounding box center [775, 346] width 74 height 27
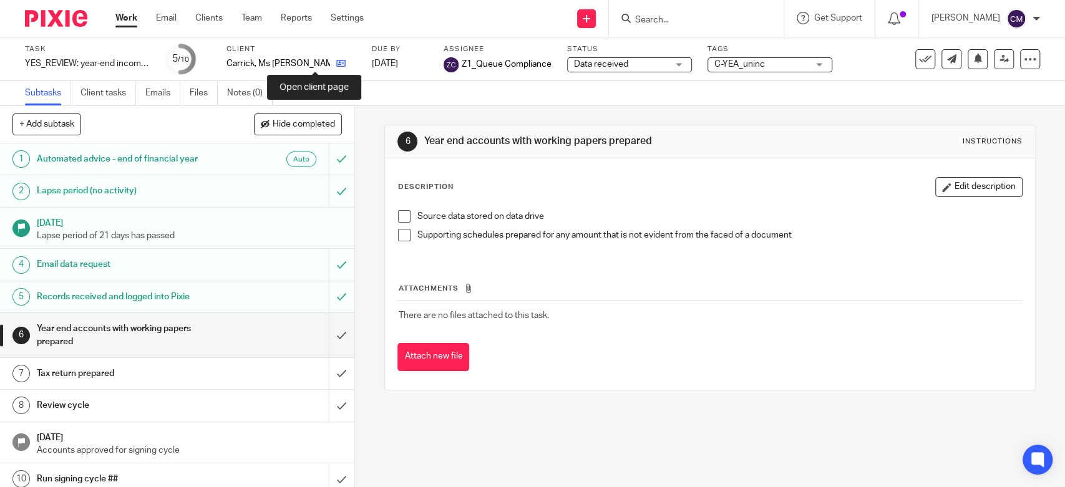
click at [336, 64] on icon at bounding box center [340, 63] width 9 height 9
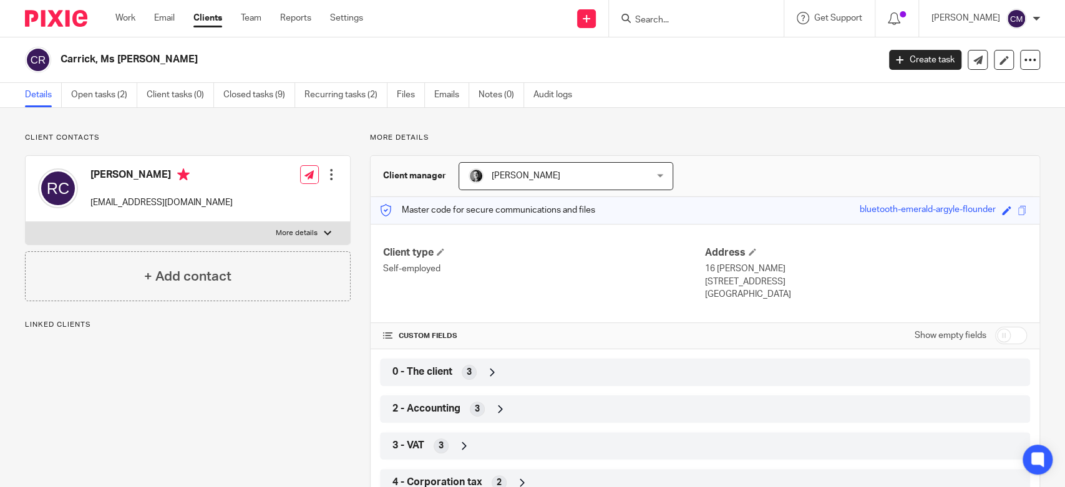
scroll to position [138, 0]
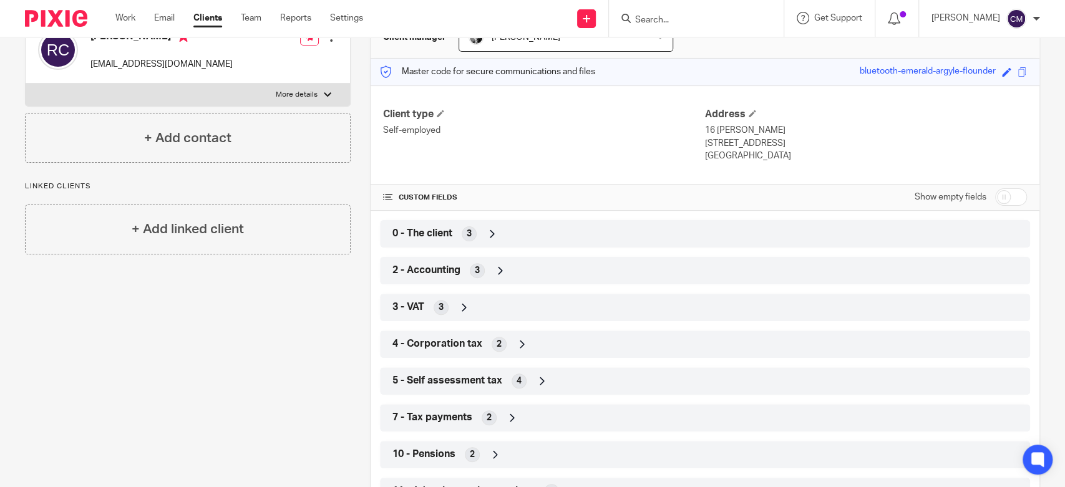
click at [499, 267] on icon at bounding box center [500, 270] width 12 height 12
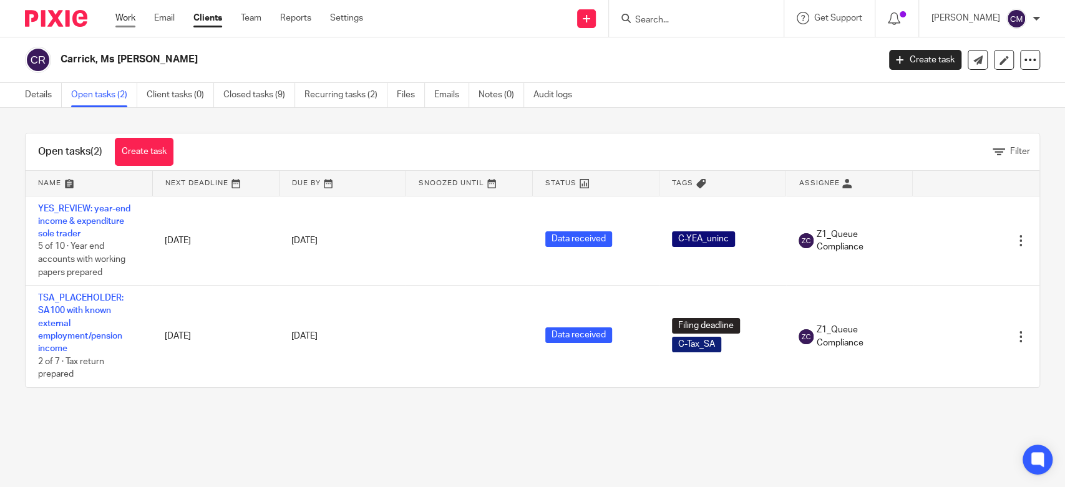
click at [123, 21] on link "Work" at bounding box center [125, 18] width 20 height 12
